Goal: Find specific page/section: Find specific page/section

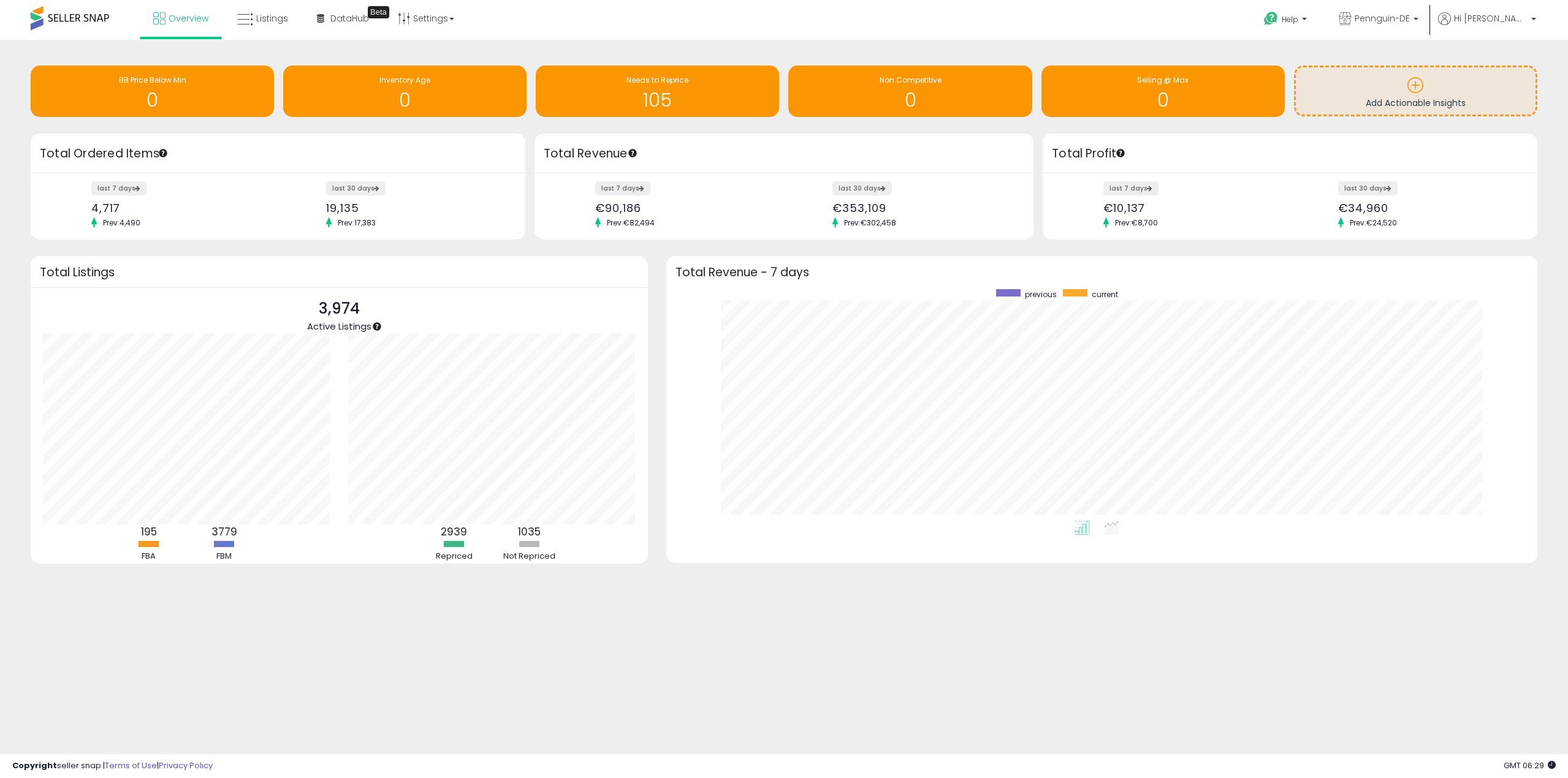
scroll to position [232, 847]
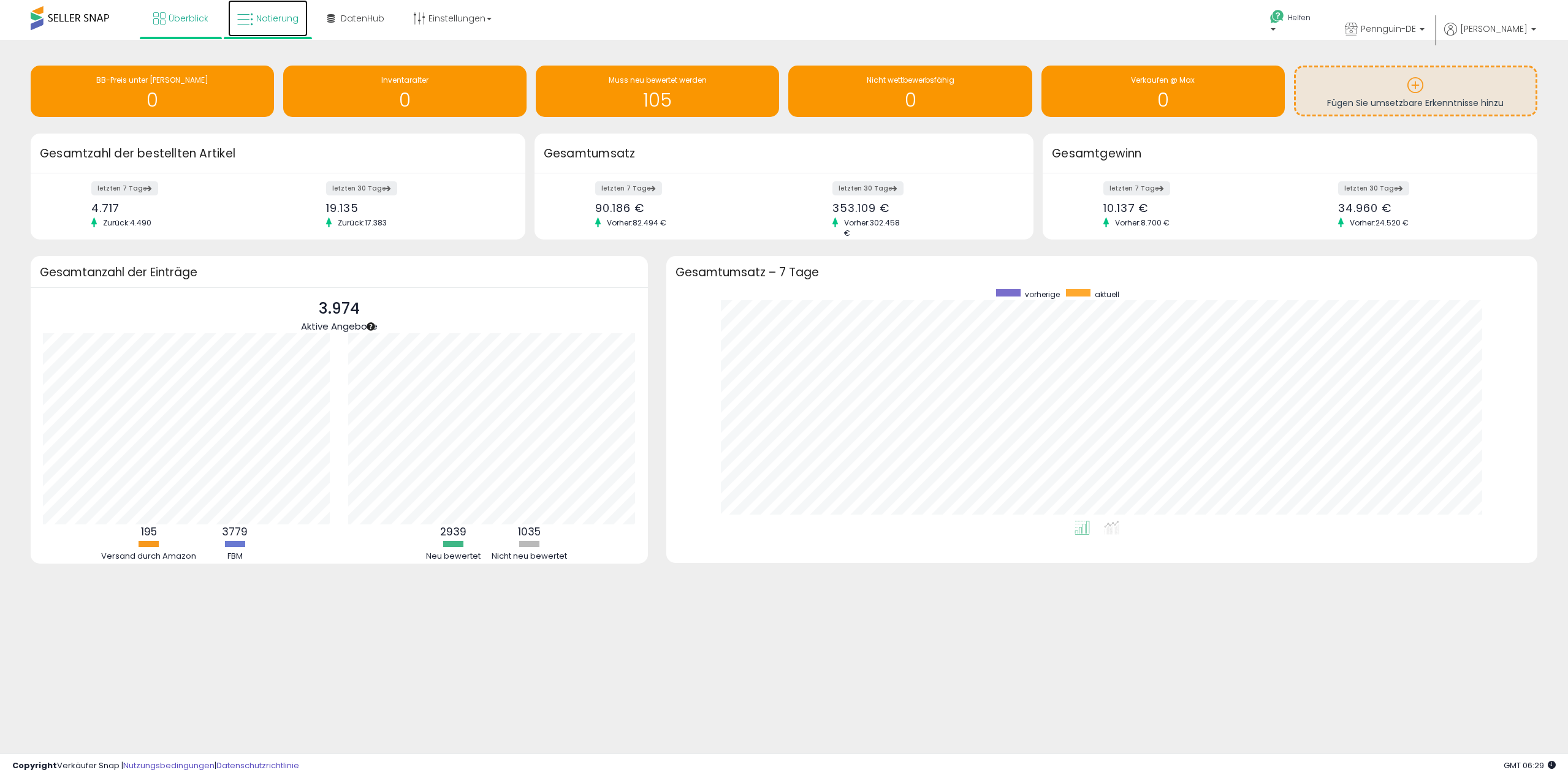
click at [265, 16] on font "Notierung" at bounding box center [277, 18] width 42 height 12
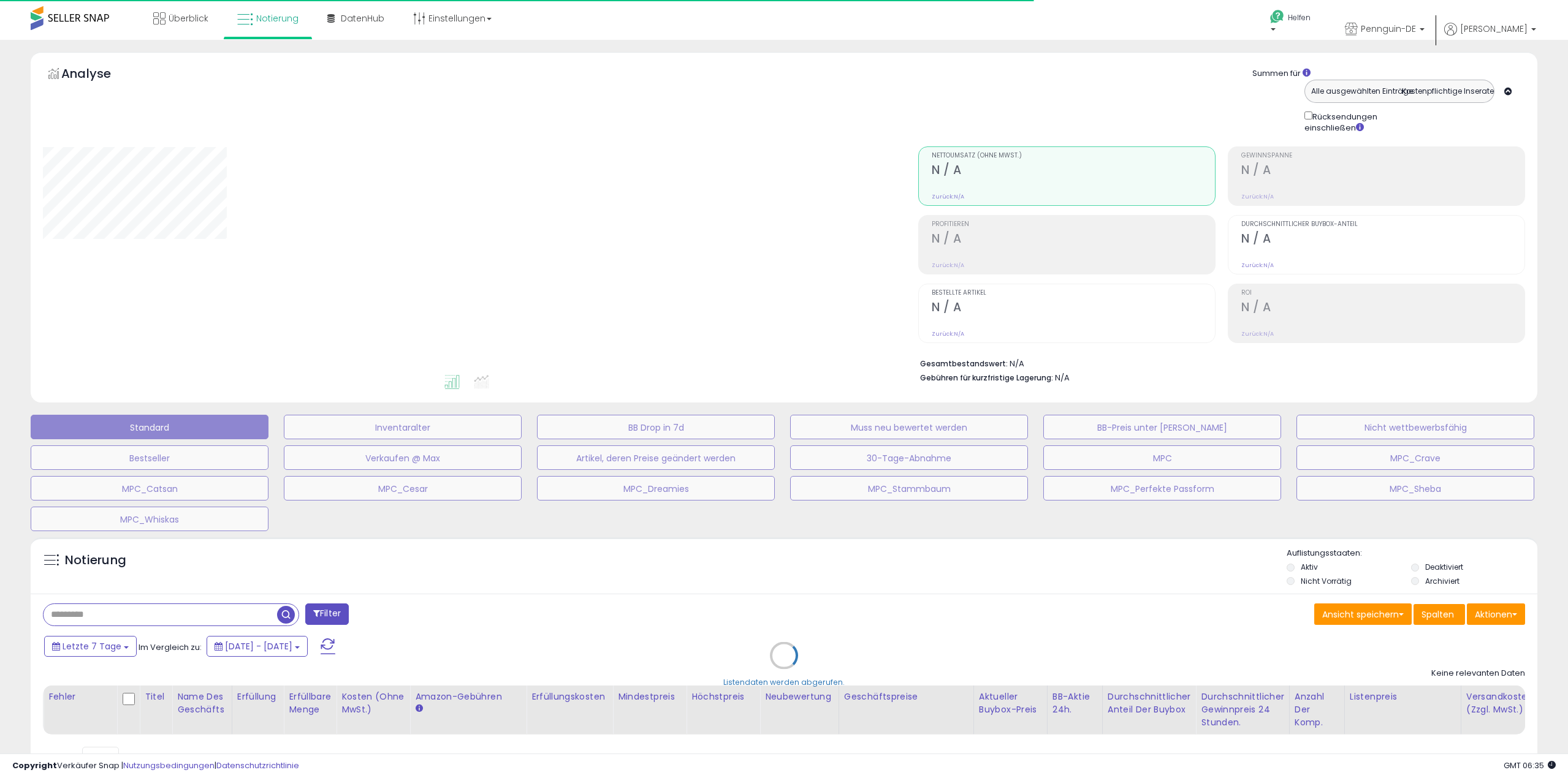
click at [165, 616] on div "Listendaten werden abgerufen." at bounding box center [784, 664] width 1525 height 267
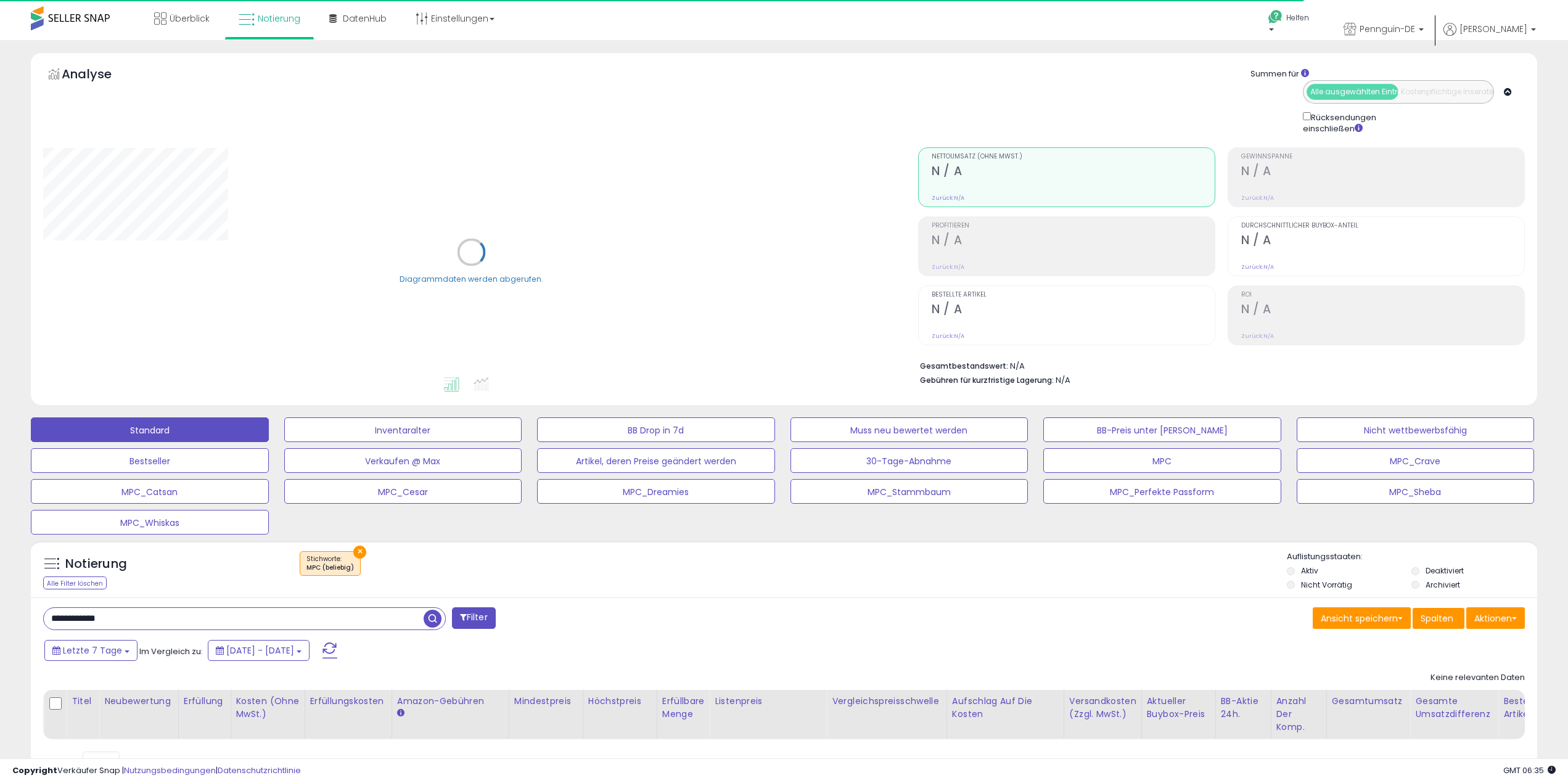
drag, startPoint x: 162, startPoint y: 622, endPoint x: -1, endPoint y: 625, distance: 163.0
click at [0, 625] on html "Anmeldung nicht möglich Listendaten werden abgerufen. hat die Nutzungsbedingung…" at bounding box center [784, 391] width 1568 height 783
paste input "text"
type input "**********"
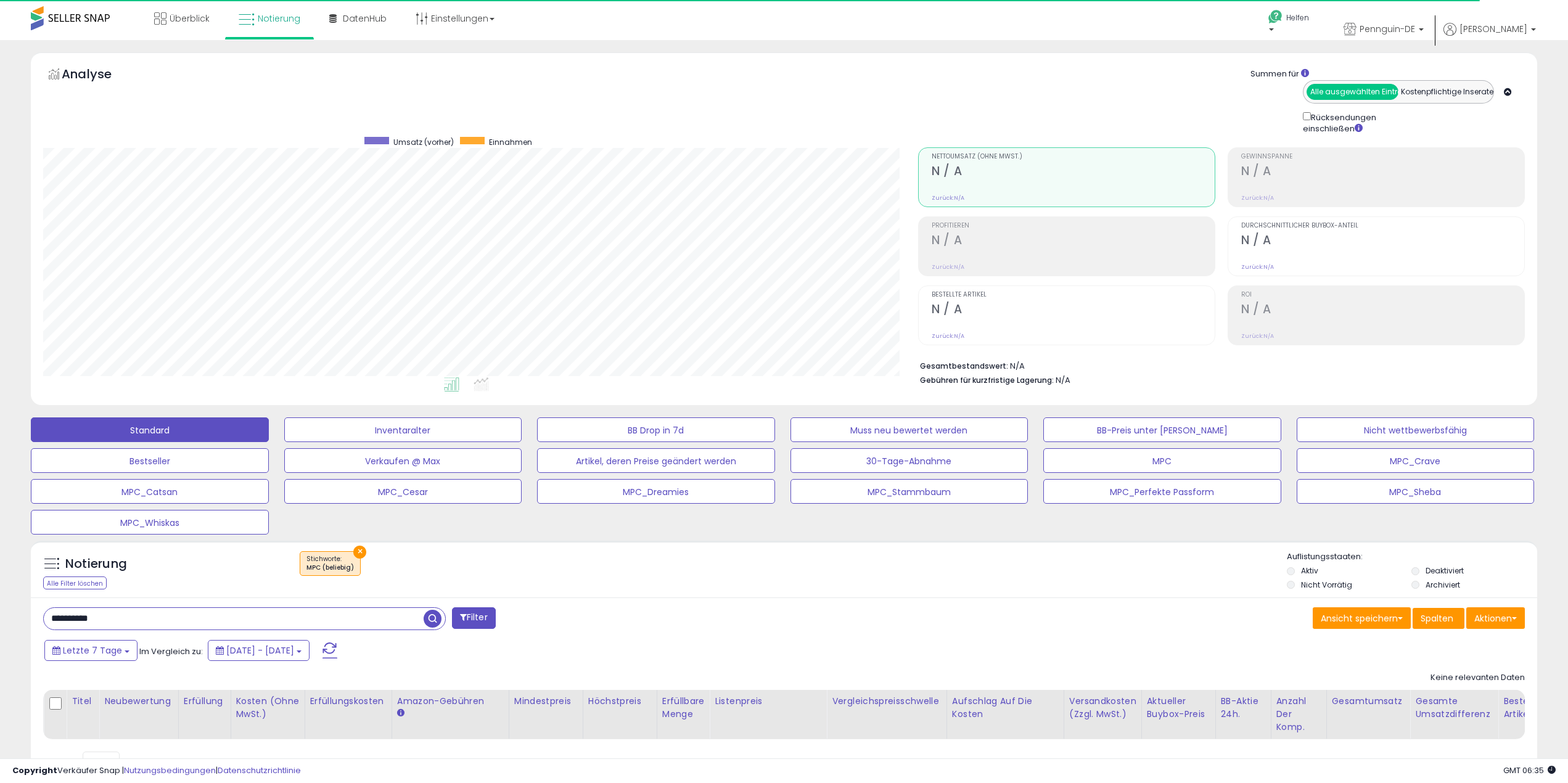
click at [361, 554] on font "×" at bounding box center [359, 551] width 6 height 14
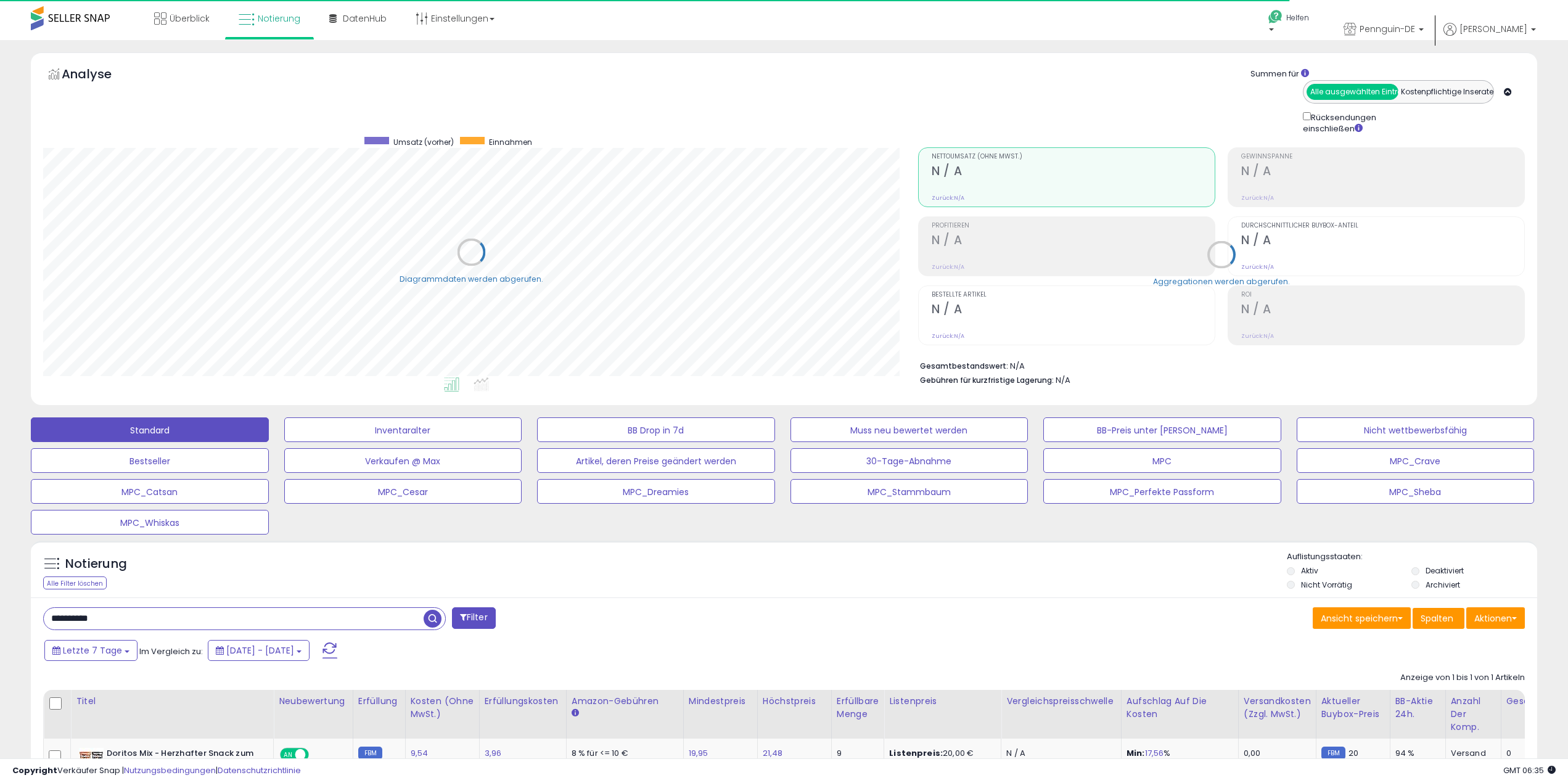
click at [429, 618] on span "button" at bounding box center [432, 619] width 18 height 18
